Goal: Use online tool/utility: Utilize a website feature to perform a specific function

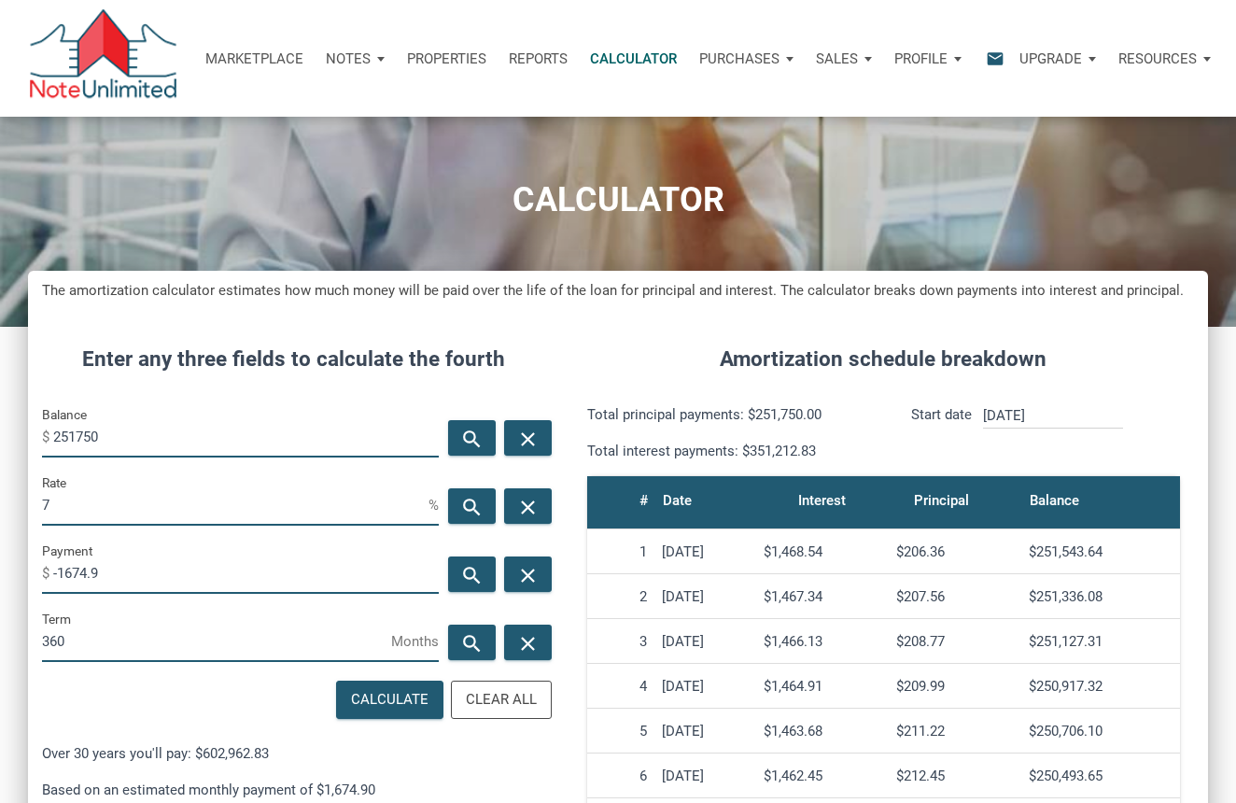
scroll to position [878, 1180]
click at [537, 437] on icon "close" at bounding box center [527, 437] width 22 height 23
click at [533, 579] on icon "close" at bounding box center [527, 574] width 22 height 23
click at [112, 437] on input "Balance" at bounding box center [245, 436] width 385 height 42
type input "225000"
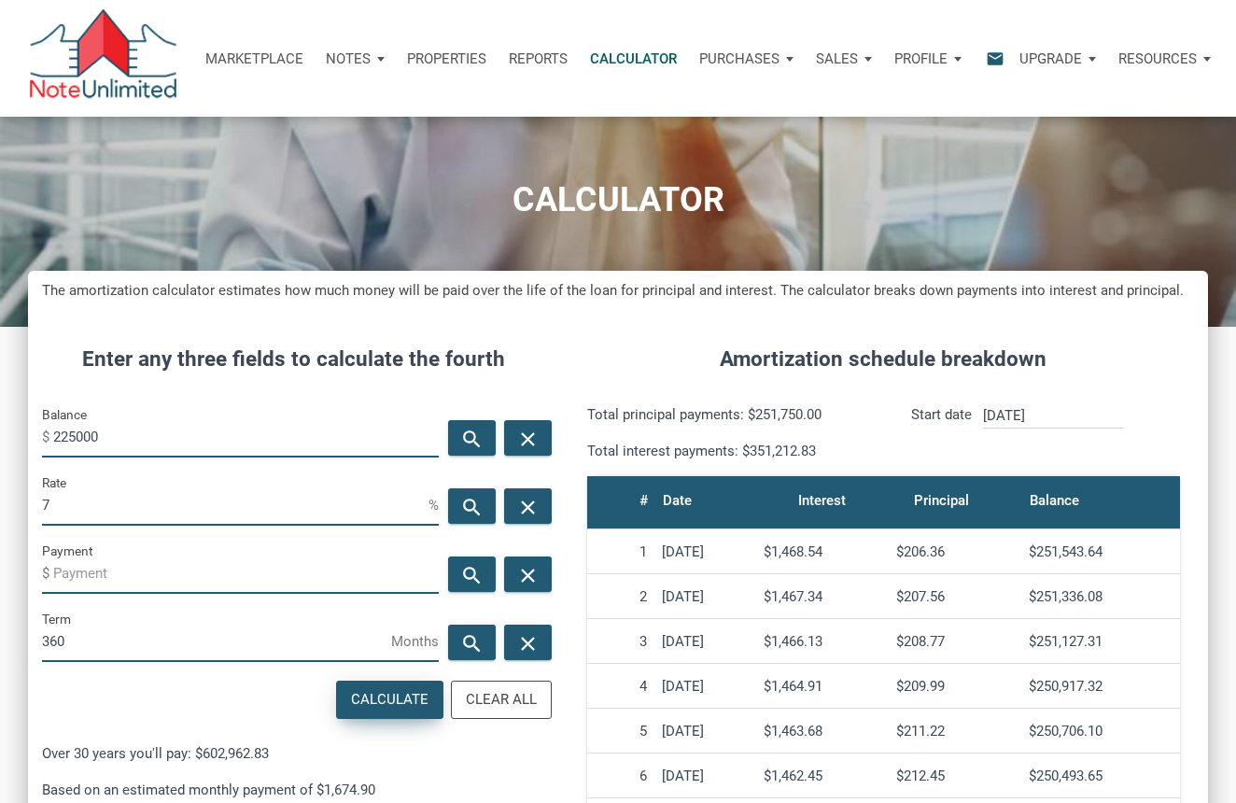
click at [373, 704] on div "Calculate" at bounding box center [389, 699] width 77 height 21
type input "-1496.93"
click at [513, 426] on div "close" at bounding box center [528, 437] width 48 height 35
click at [310, 438] on input "Balance" at bounding box center [245, 436] width 385 height 42
type input "213750"
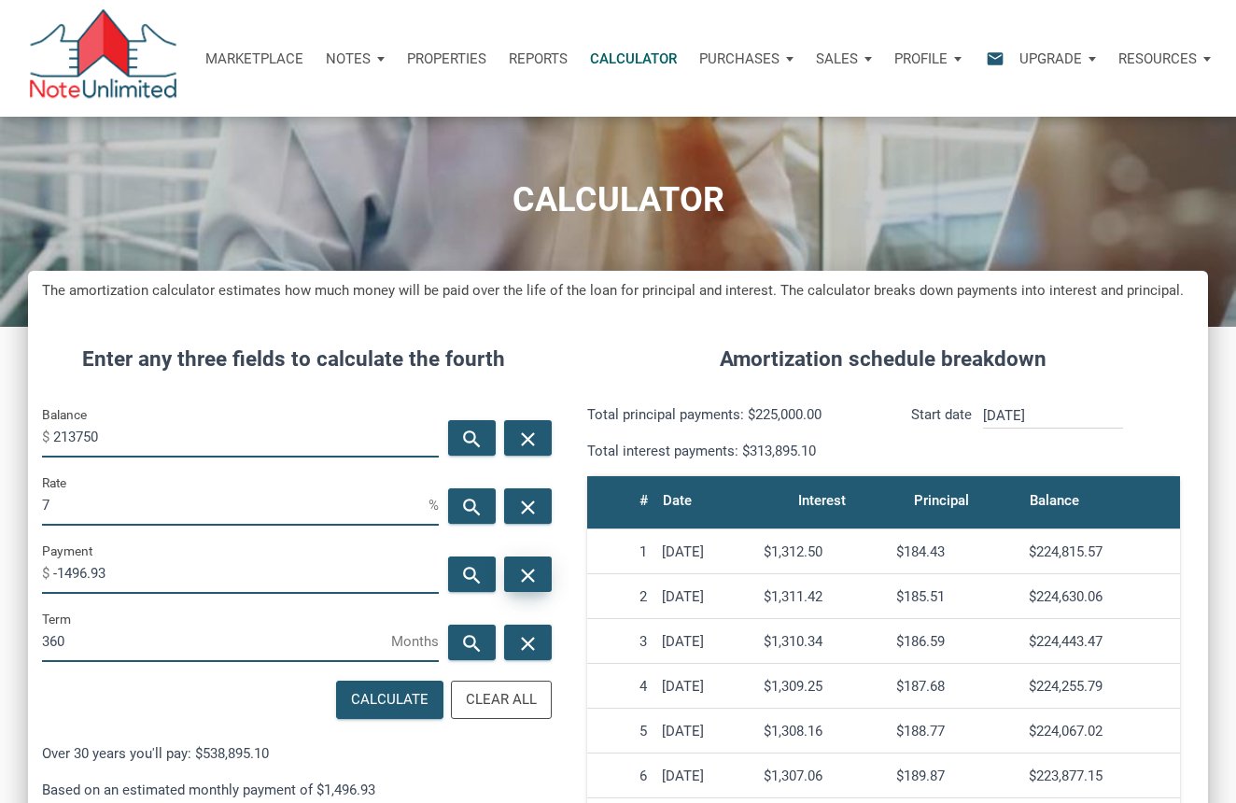
click at [534, 572] on icon "close" at bounding box center [527, 574] width 22 height 23
click at [400, 698] on div "Calculate" at bounding box center [389, 699] width 77 height 21
type input "-1422.08"
click at [528, 577] on icon "close" at bounding box center [527, 574] width 22 height 23
drag, startPoint x: 263, startPoint y: 433, endPoint x: -108, endPoint y: 430, distance: 371.4
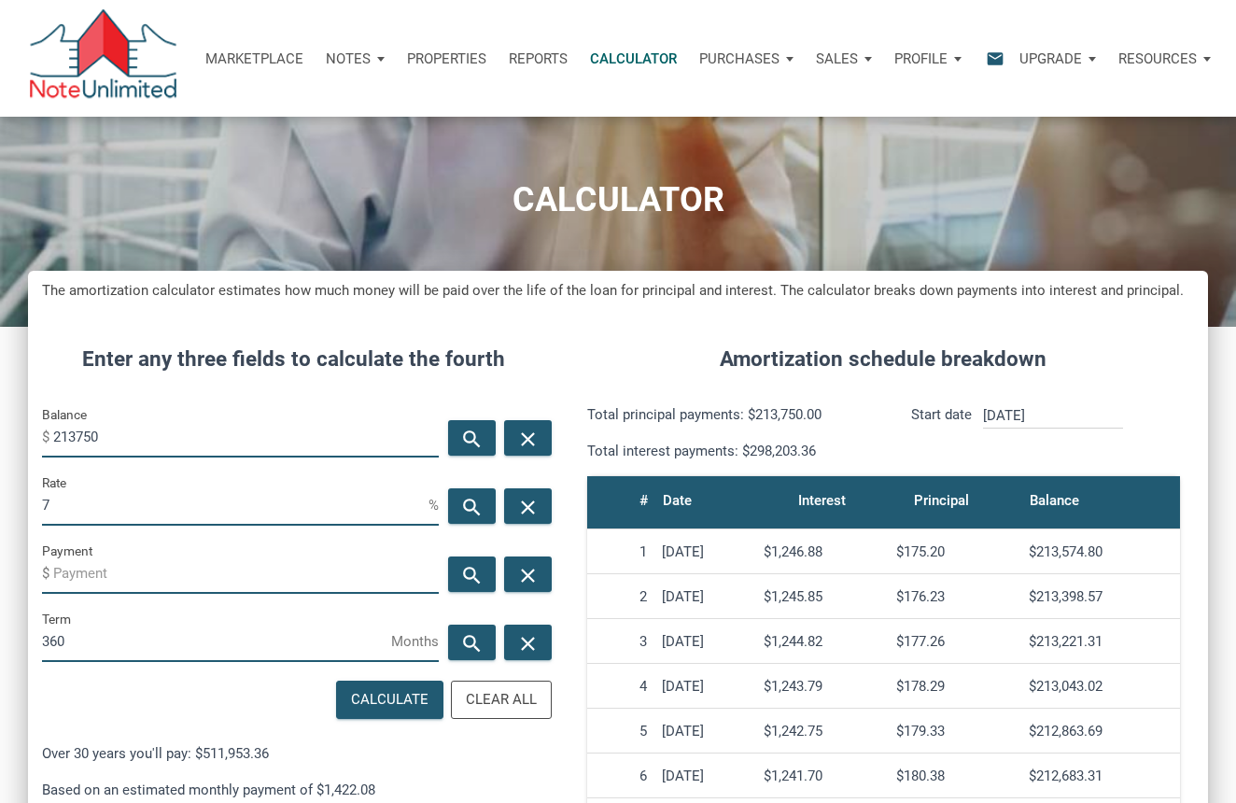
click at [0, 430] on html "Marketplace Notes Dashboard Transactions Properties Reports Calculator Purchase…" at bounding box center [618, 378] width 1236 height 803
type input "151240"
click at [401, 689] on div "Calculate" at bounding box center [389, 699] width 77 height 21
type input "-1006.2"
